Goal: Find specific page/section: Find specific page/section

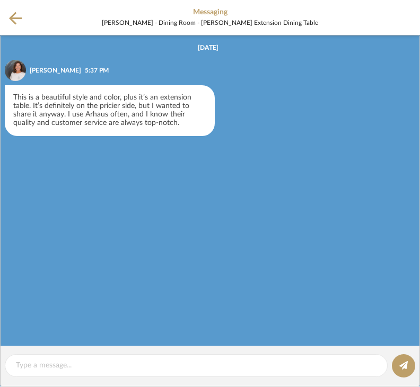
click at [224, 270] on list-of-messages "[DATE] [PERSON_NAME] 5:37 PM This is a beautiful style and color, plus it’s an …" at bounding box center [210, 190] width 420 height 311
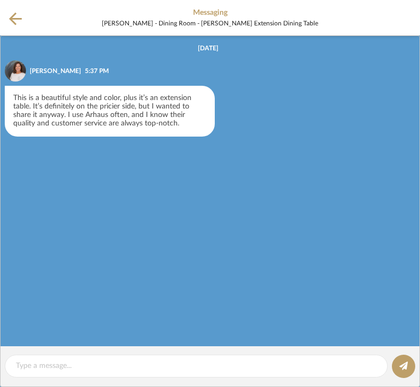
click at [10, 13] on icon at bounding box center [15, 18] width 13 height 13
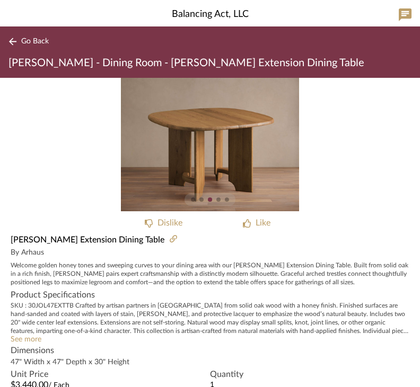
click at [28, 46] on button "Go Back" at bounding box center [30, 41] width 44 height 13
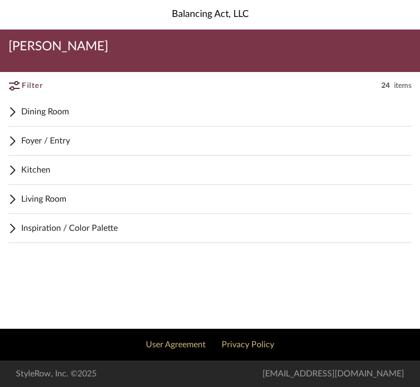
click at [90, 110] on span "Dining Room" at bounding box center [216, 111] width 390 height 13
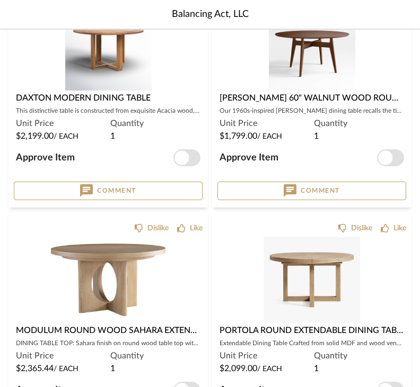
scroll to position [385, 0]
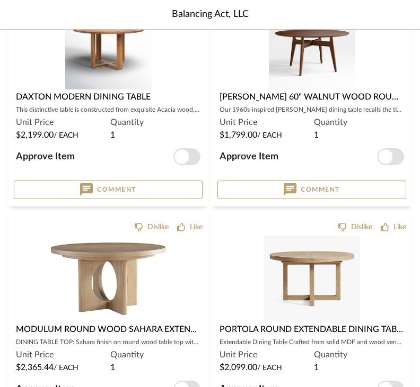
click at [389, 360] on div "Quantity 1" at bounding box center [359, 361] width 90 height 25
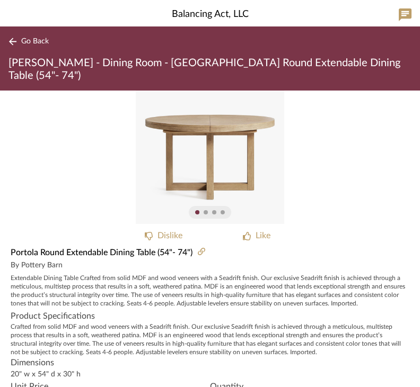
click at [389, 324] on div "Crafted from solid MDF and wood veneers with a Seadrift finish. Our exclusive S…" at bounding box center [210, 340] width 398 height 34
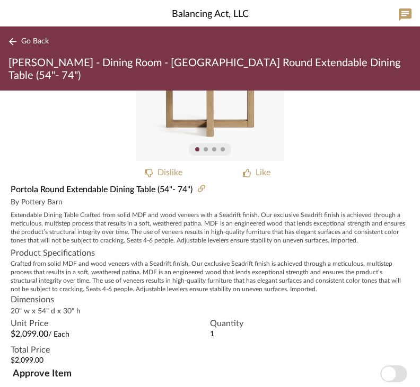
scroll to position [63, 0]
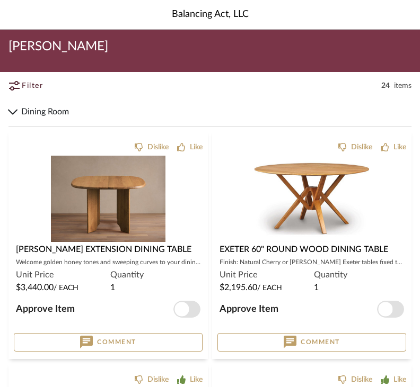
scroll to position [419, 0]
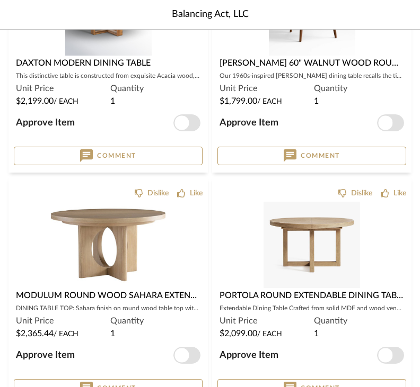
click at [136, 236] on img at bounding box center [108, 245] width 115 height 86
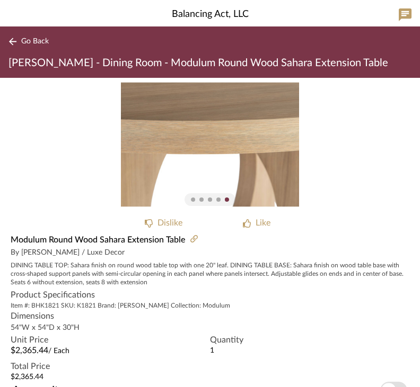
click at [31, 37] on button "Go Back" at bounding box center [30, 41] width 44 height 13
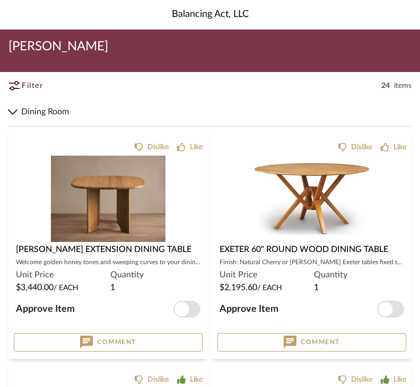
scroll to position [419, 0]
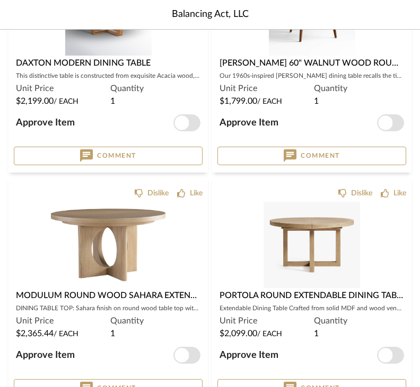
click at [375, 297] on div at bounding box center [311, 340] width 189 height 86
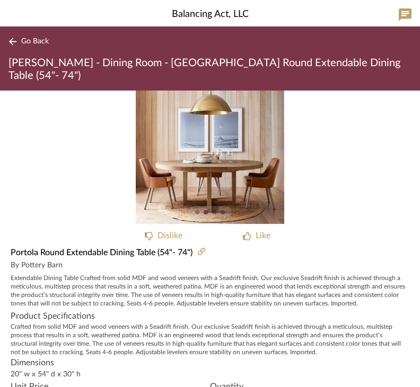
click at [36, 36] on button "Go Back" at bounding box center [30, 41] width 44 height 13
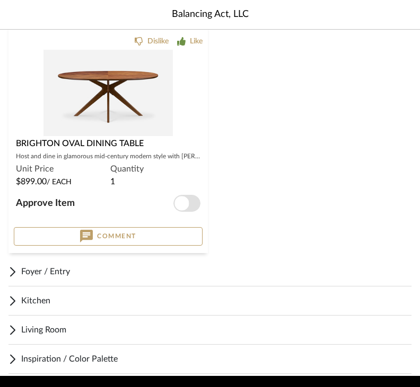
scroll to position [817, 0]
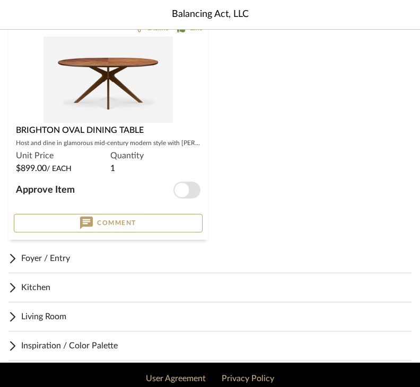
click at [68, 320] on span "Living Room" at bounding box center [216, 316] width 390 height 13
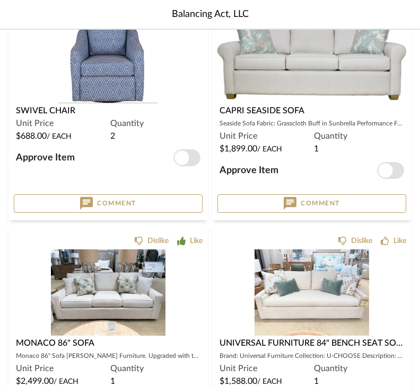
scroll to position [1393, 0]
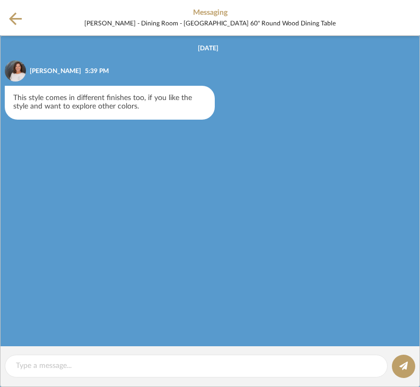
click at [236, 240] on list-of-messages "Today PEGGY HERRMANN 5:39 PM This style comes in different finishes too, if you…" at bounding box center [210, 190] width 420 height 311
click at [20, 19] on icon at bounding box center [15, 18] width 13 height 13
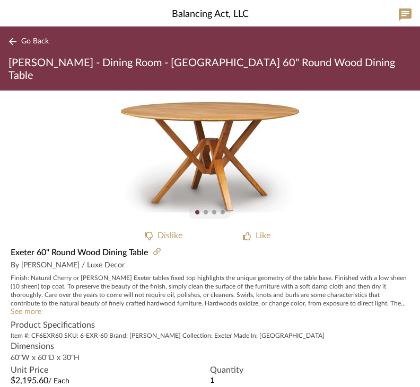
click at [260, 229] on div "Like" at bounding box center [262, 235] width 15 height 13
click at [41, 46] on span "Go Back" at bounding box center [35, 41] width 28 height 9
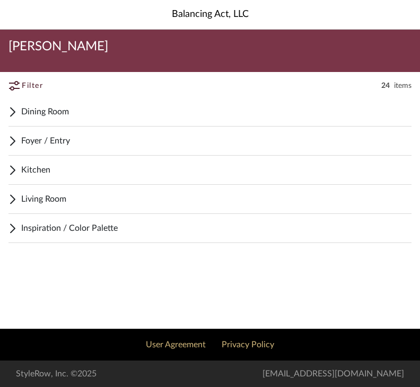
click at [365, 237] on div "Inspiration / Color Palette" at bounding box center [209, 228] width 403 height 29
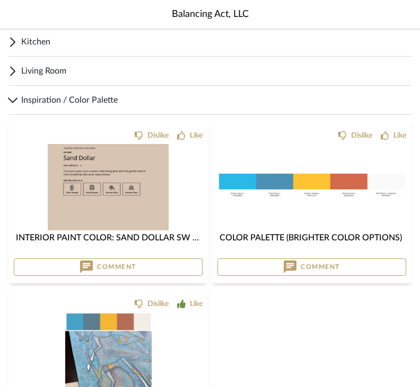
scroll to position [224, 0]
